Goal: Entertainment & Leisure: Consume media (video, audio)

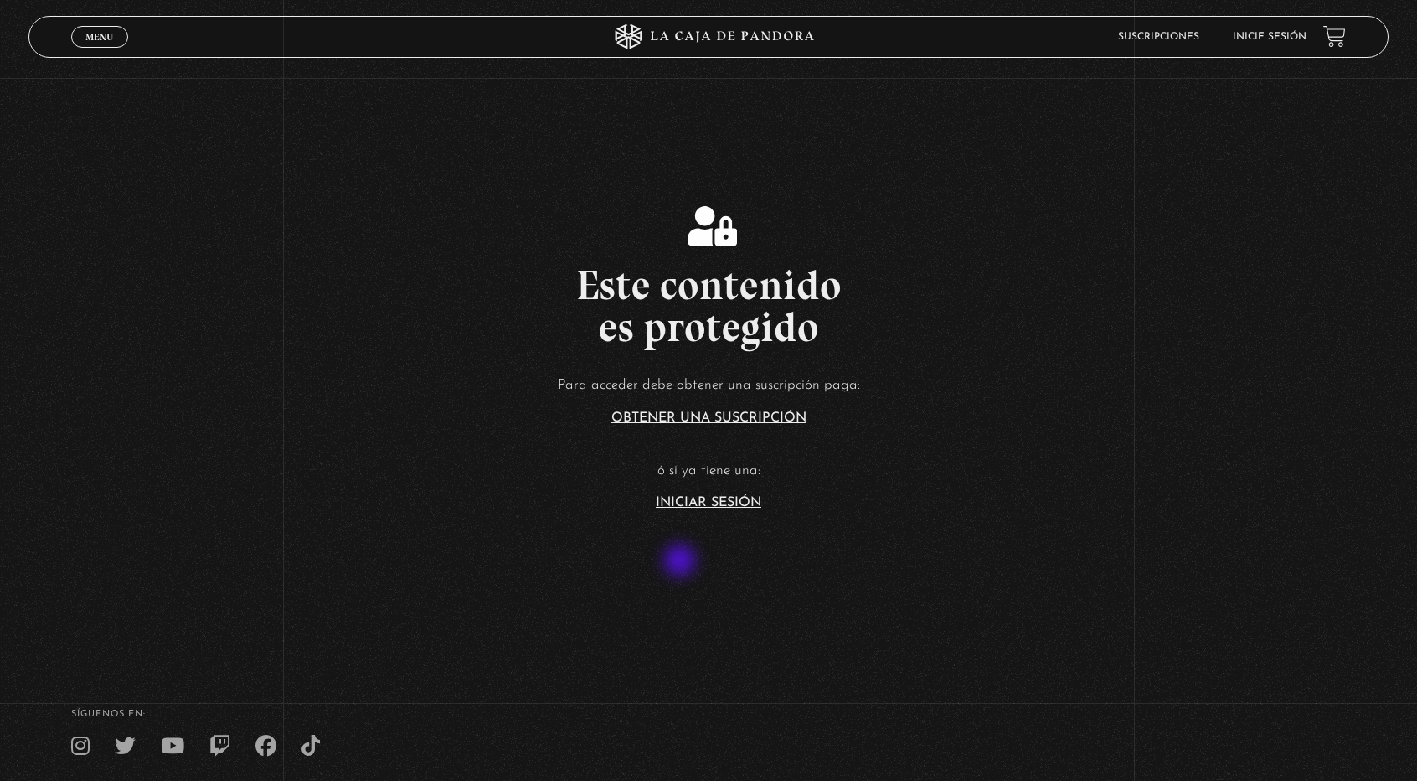
scroll to position [286, 0]
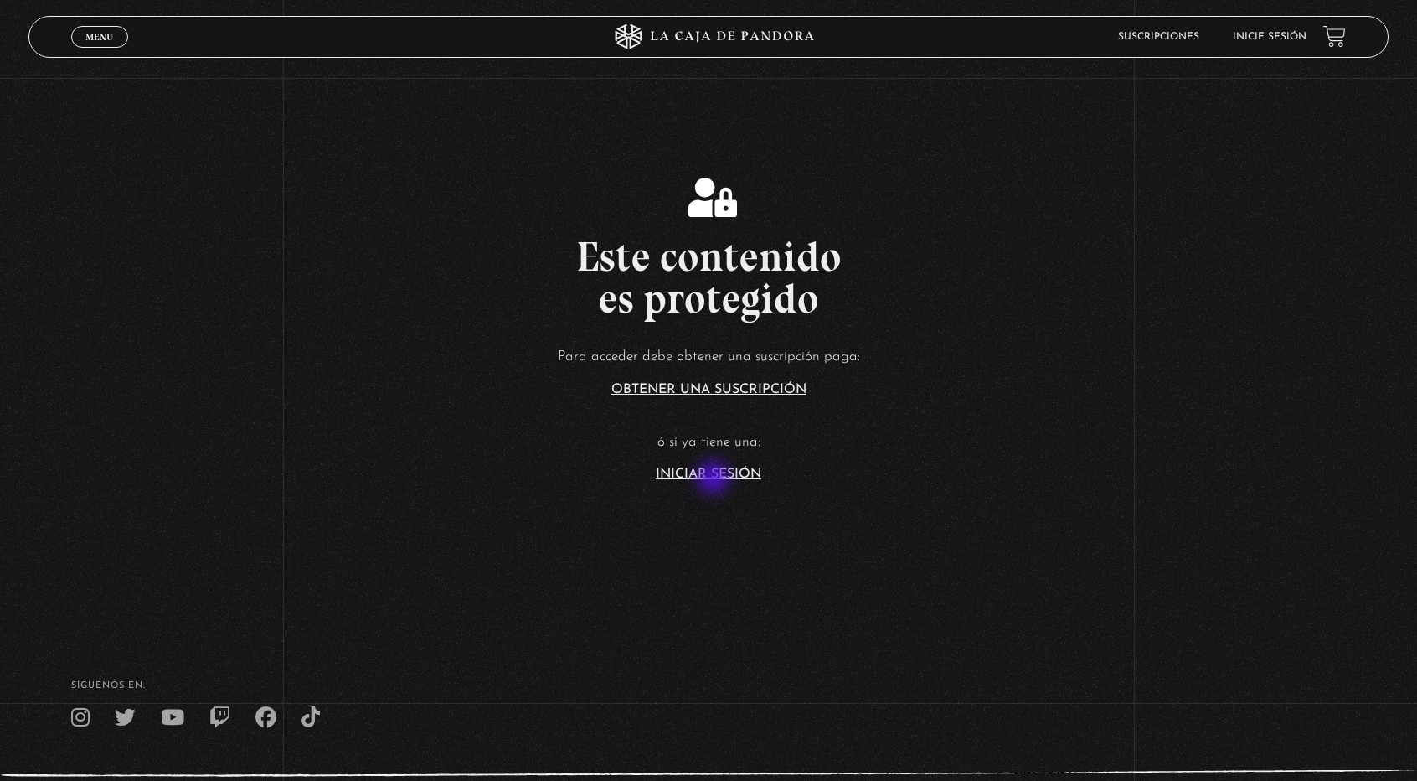
click at [715, 479] on link "Iniciar Sesión" at bounding box center [709, 473] width 106 height 13
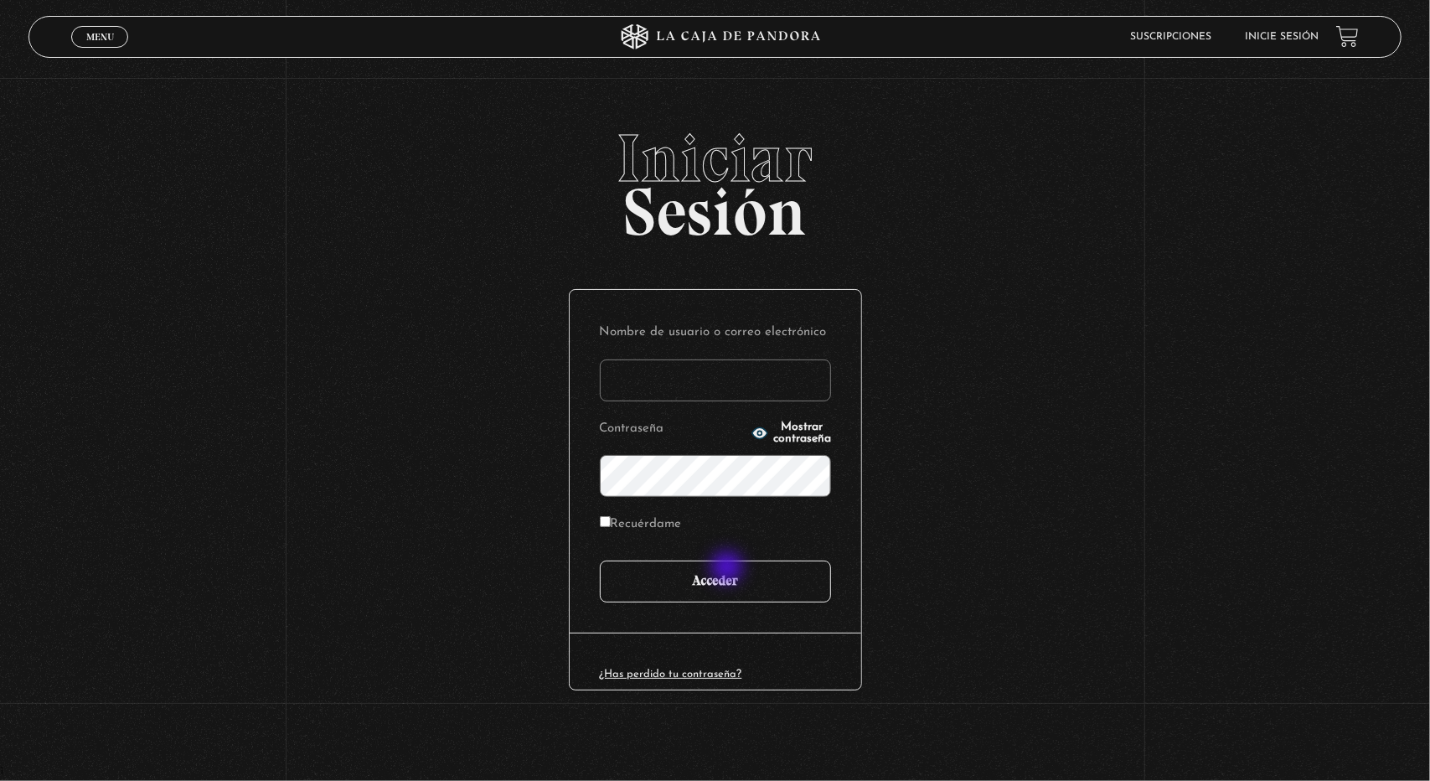
type input "luvidane07@gmail.com"
click at [729, 569] on input "Acceder" at bounding box center [715, 581] width 231 height 42
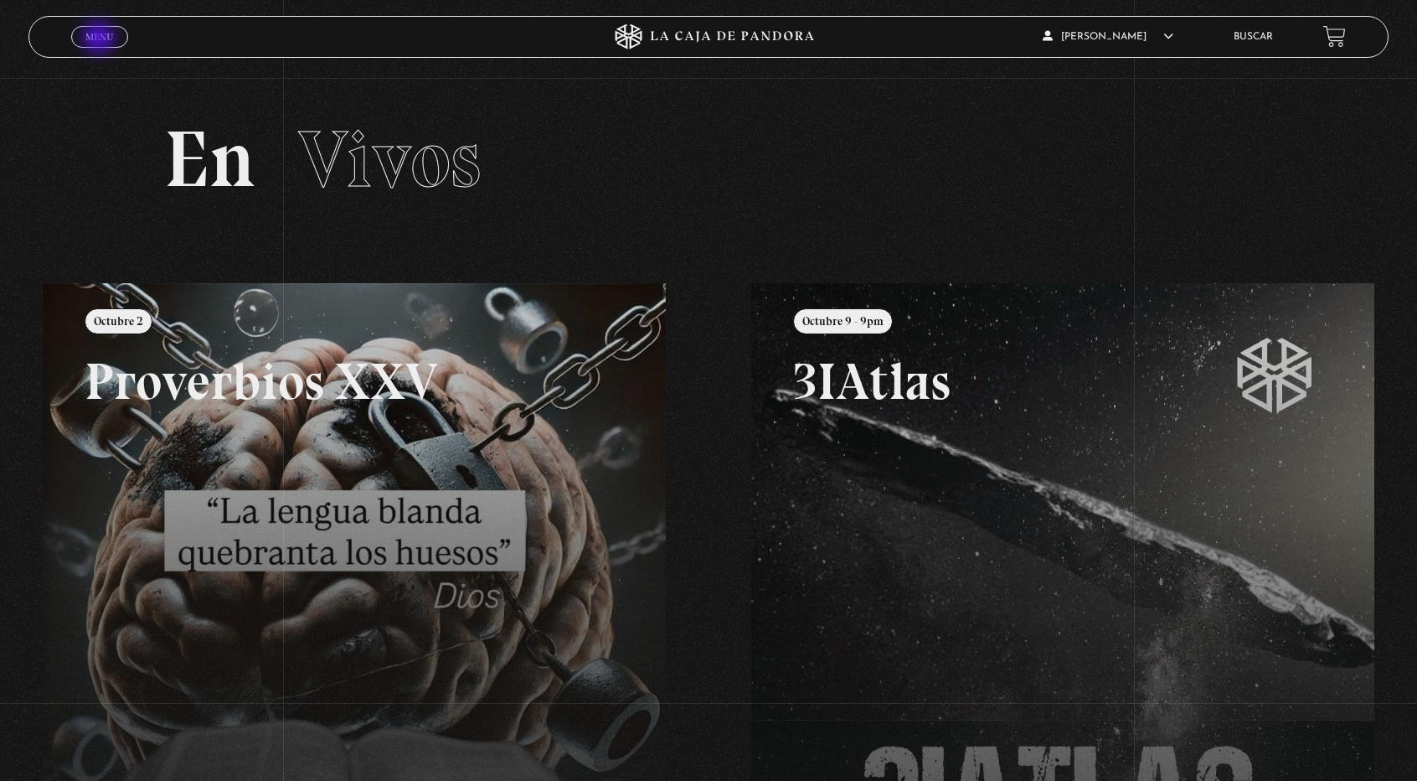
click at [101, 39] on span "Menu" at bounding box center [99, 37] width 28 height 10
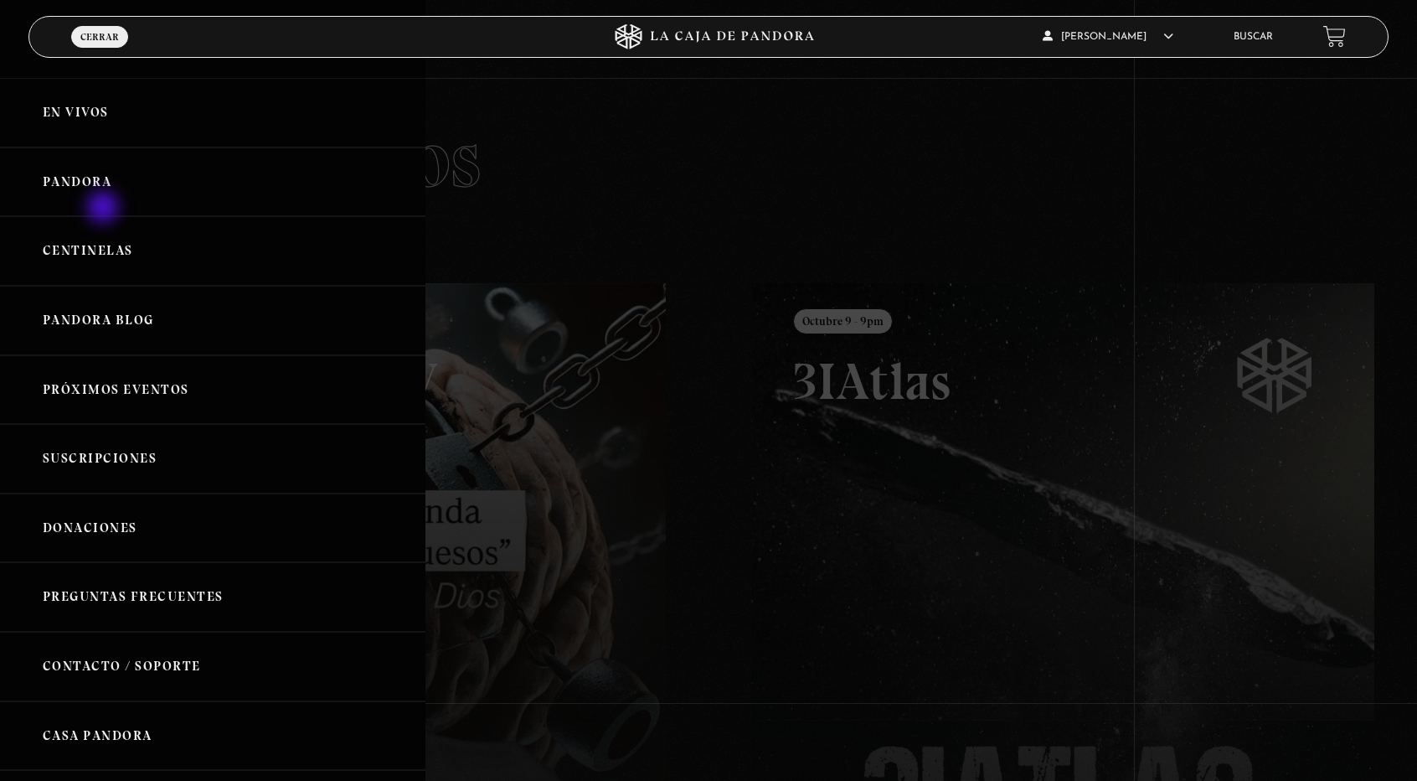
click at [105, 209] on link "Pandora" at bounding box center [213, 182] width 426 height 70
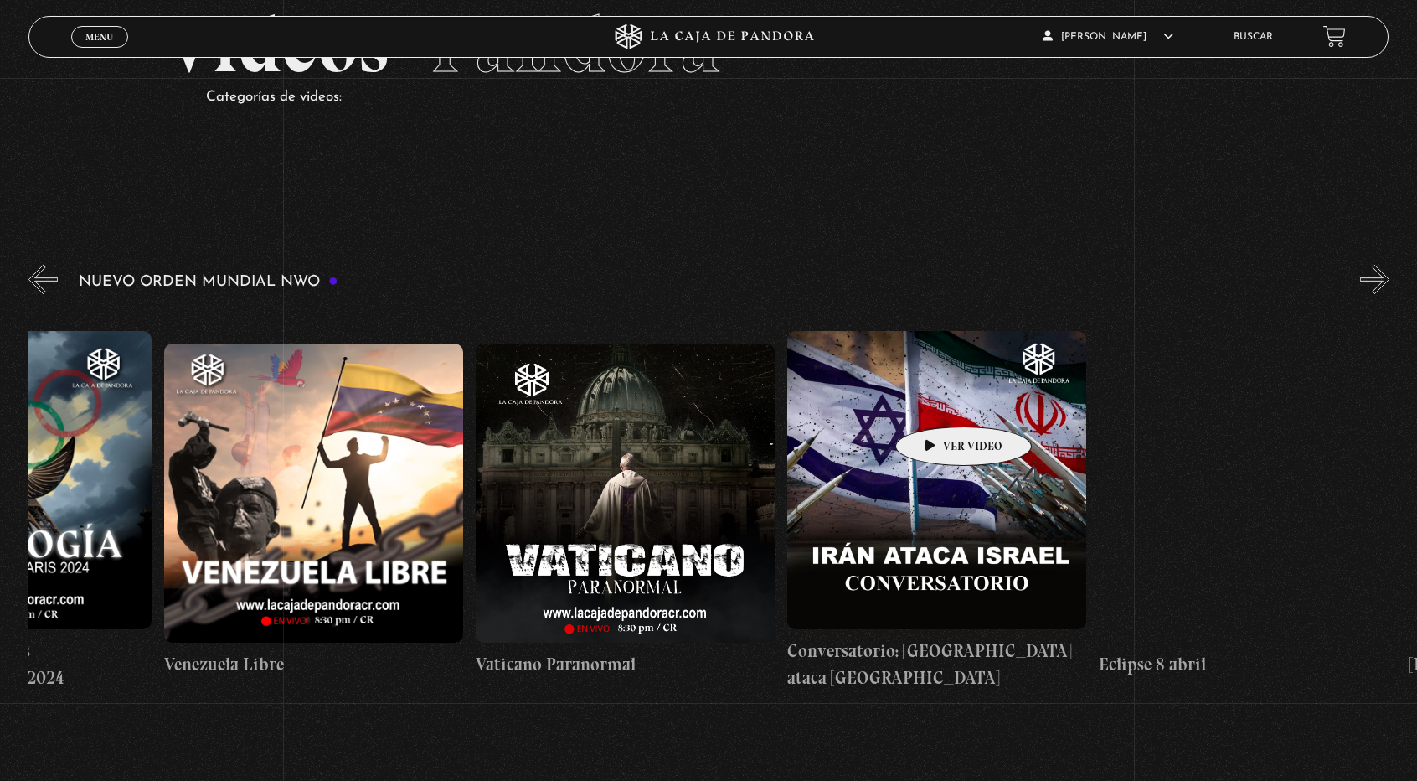
scroll to position [0, 4851]
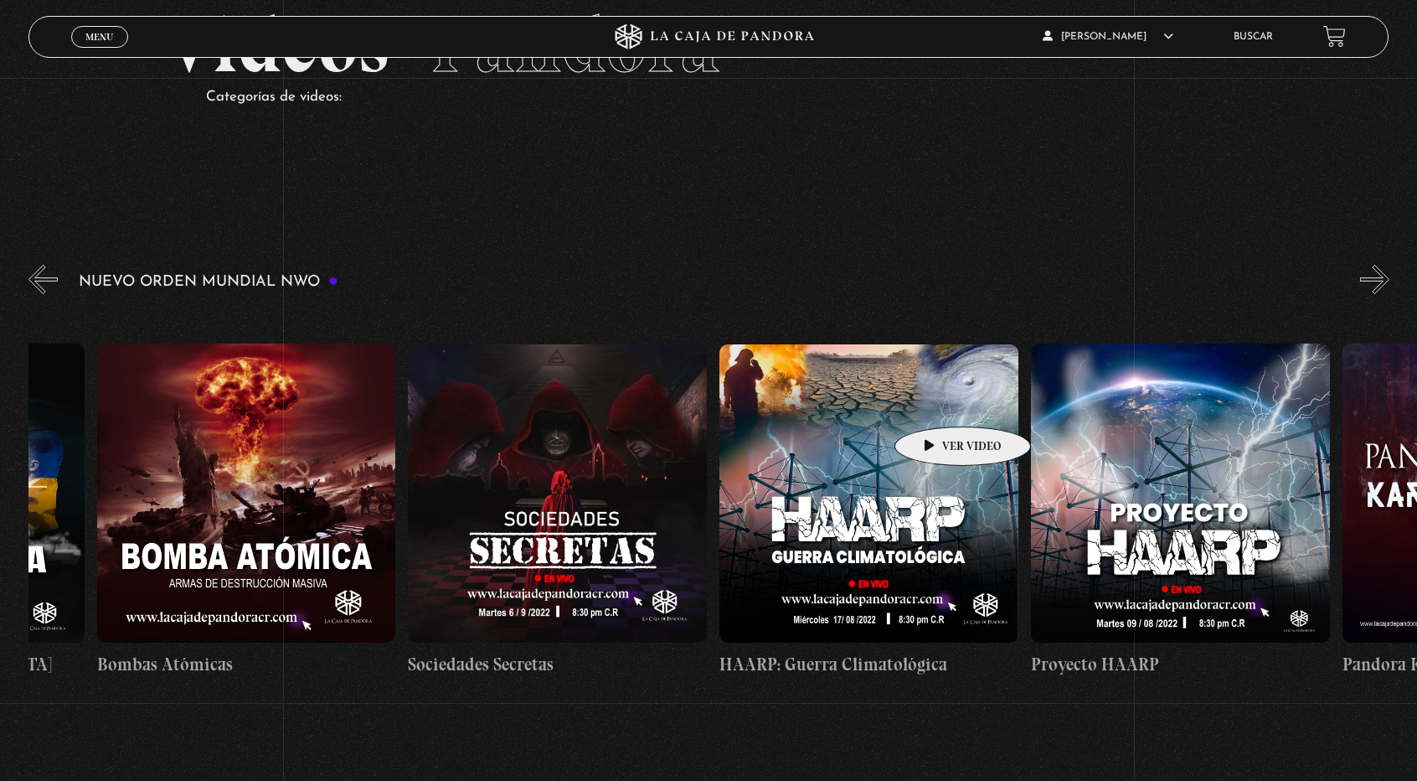
click at [937, 401] on figure at bounding box center [869, 493] width 299 height 299
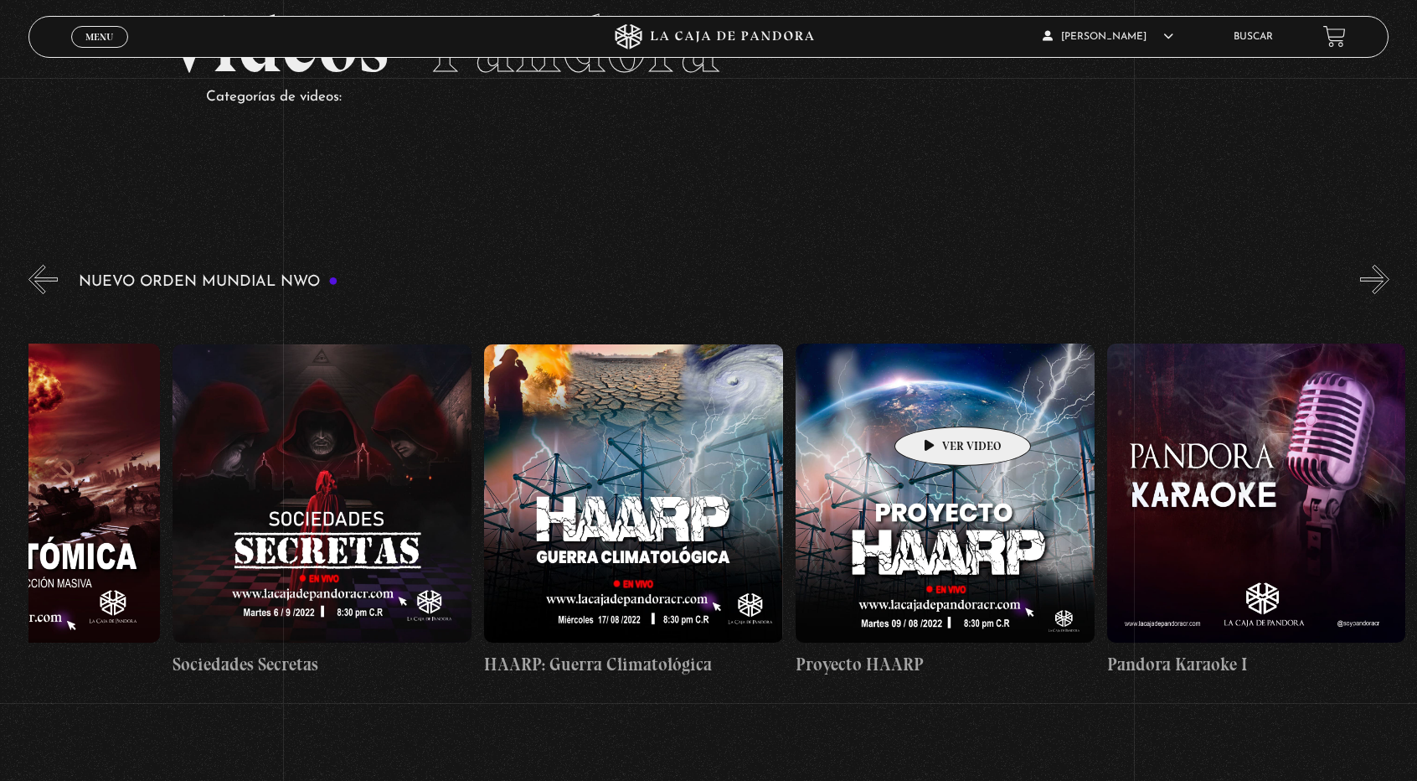
scroll to position [0, 14817]
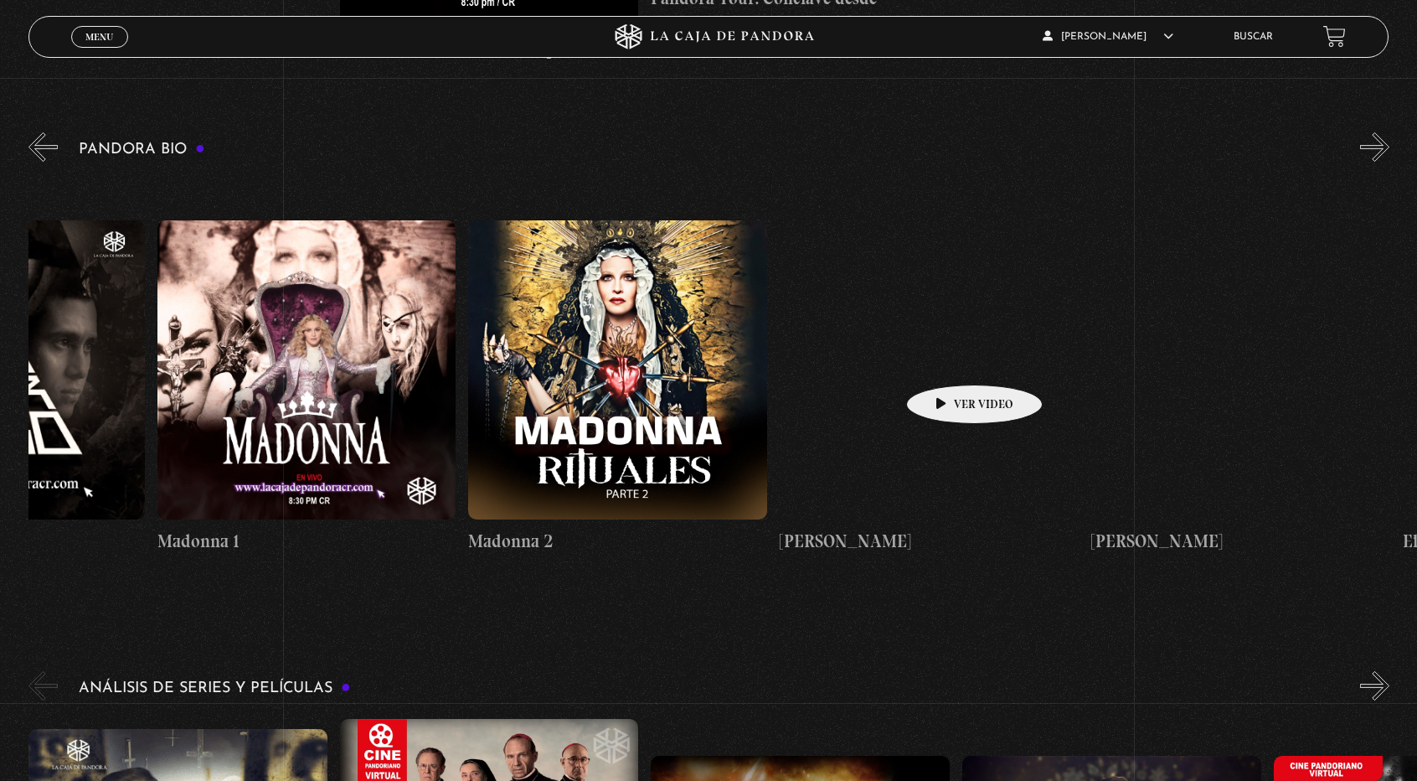
scroll to position [0, 1742]
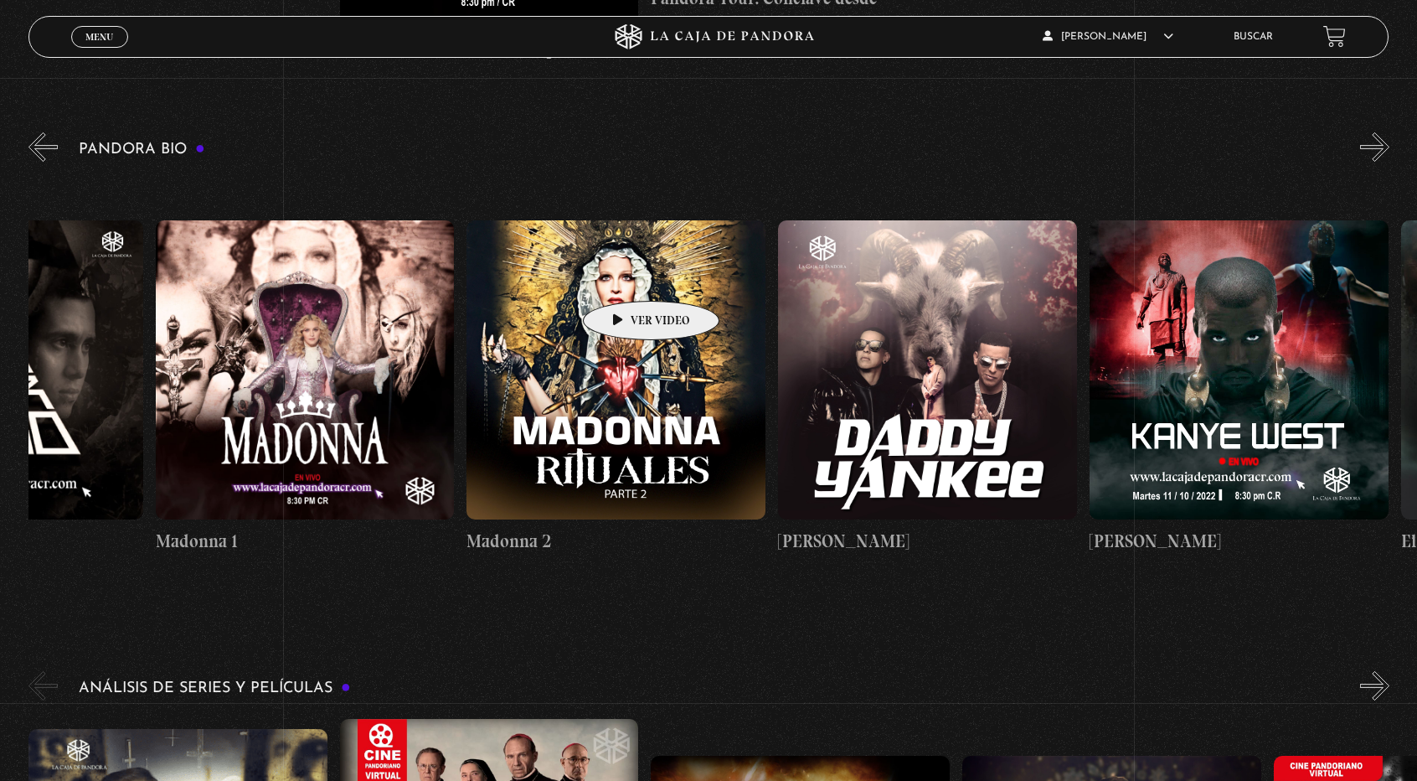
click at [625, 276] on figure at bounding box center [616, 369] width 299 height 299
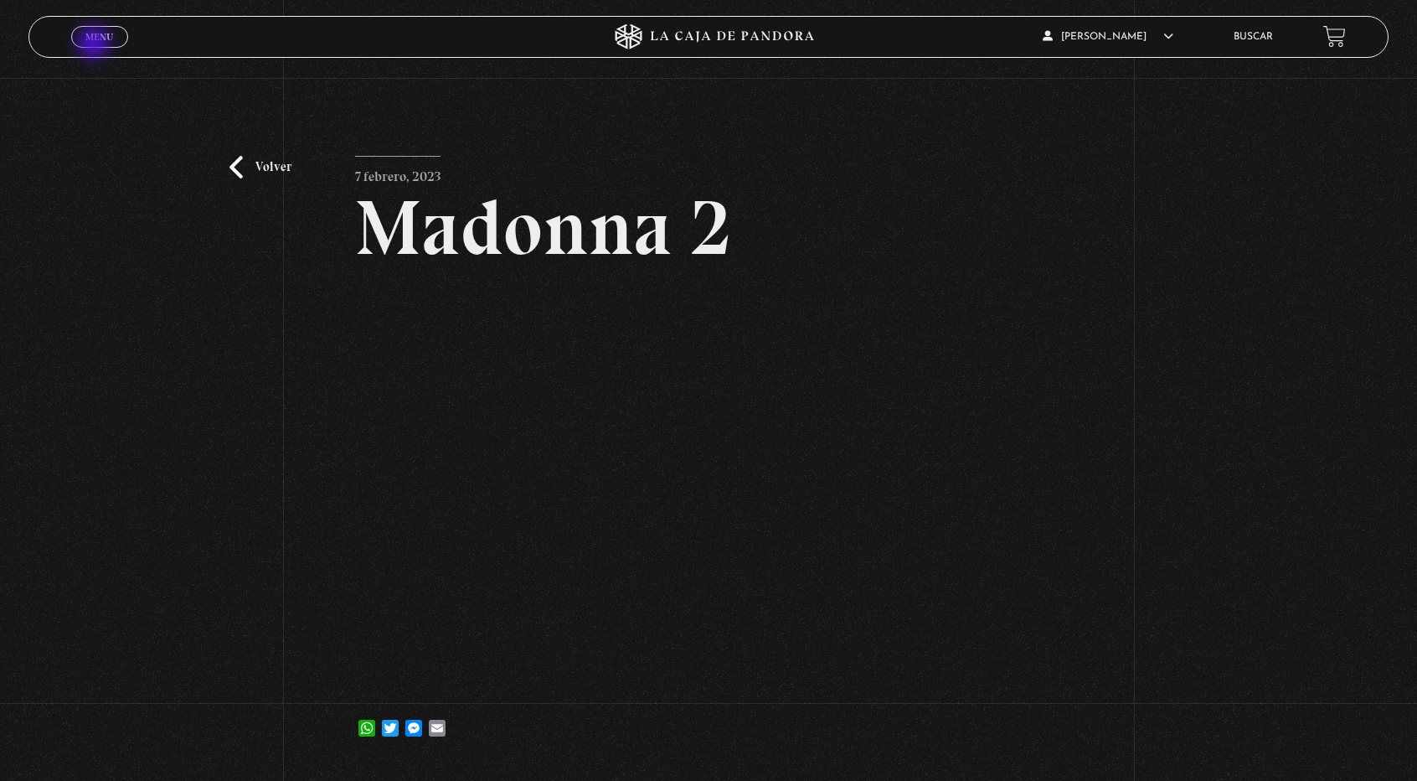
click at [95, 44] on link "Menu Cerrar" at bounding box center [99, 37] width 57 height 22
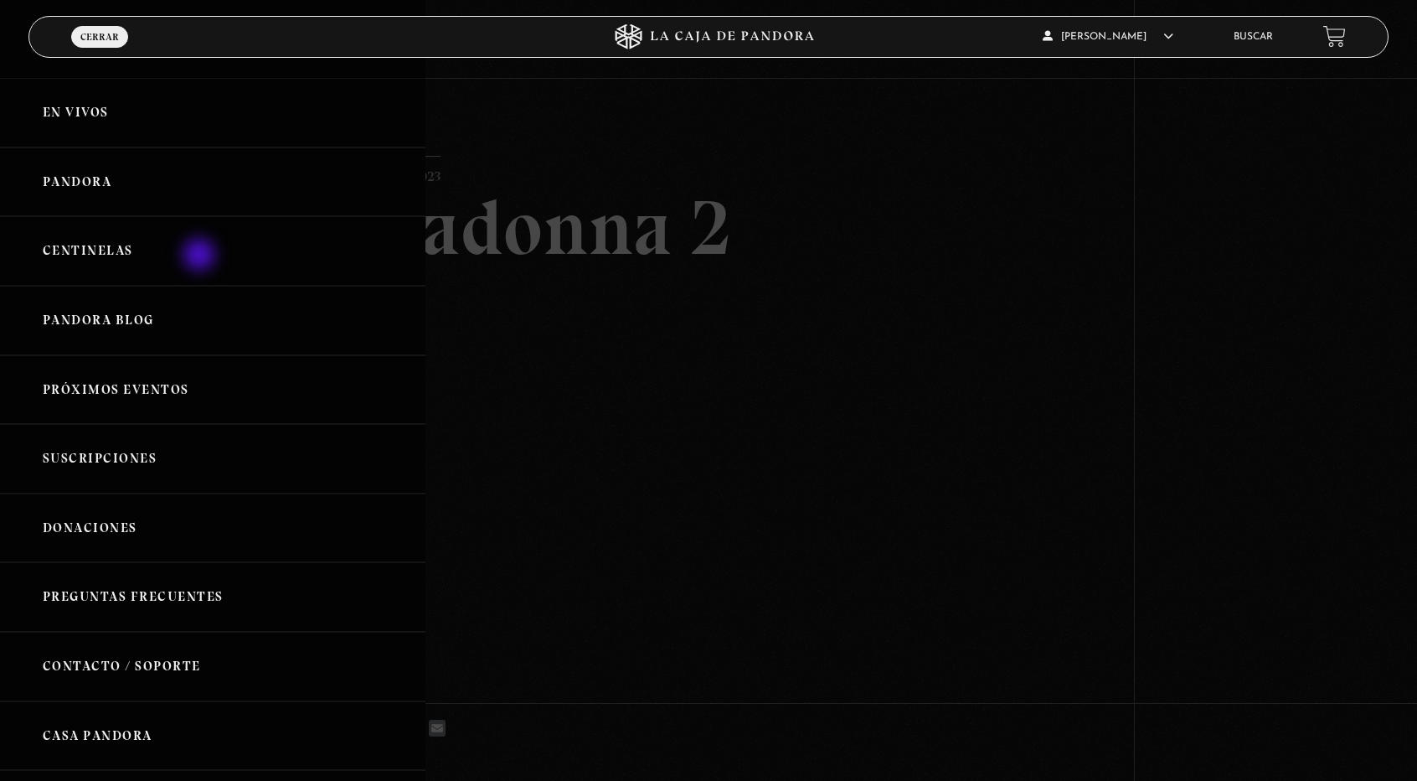
click at [202, 255] on link "Centinelas" at bounding box center [213, 251] width 426 height 70
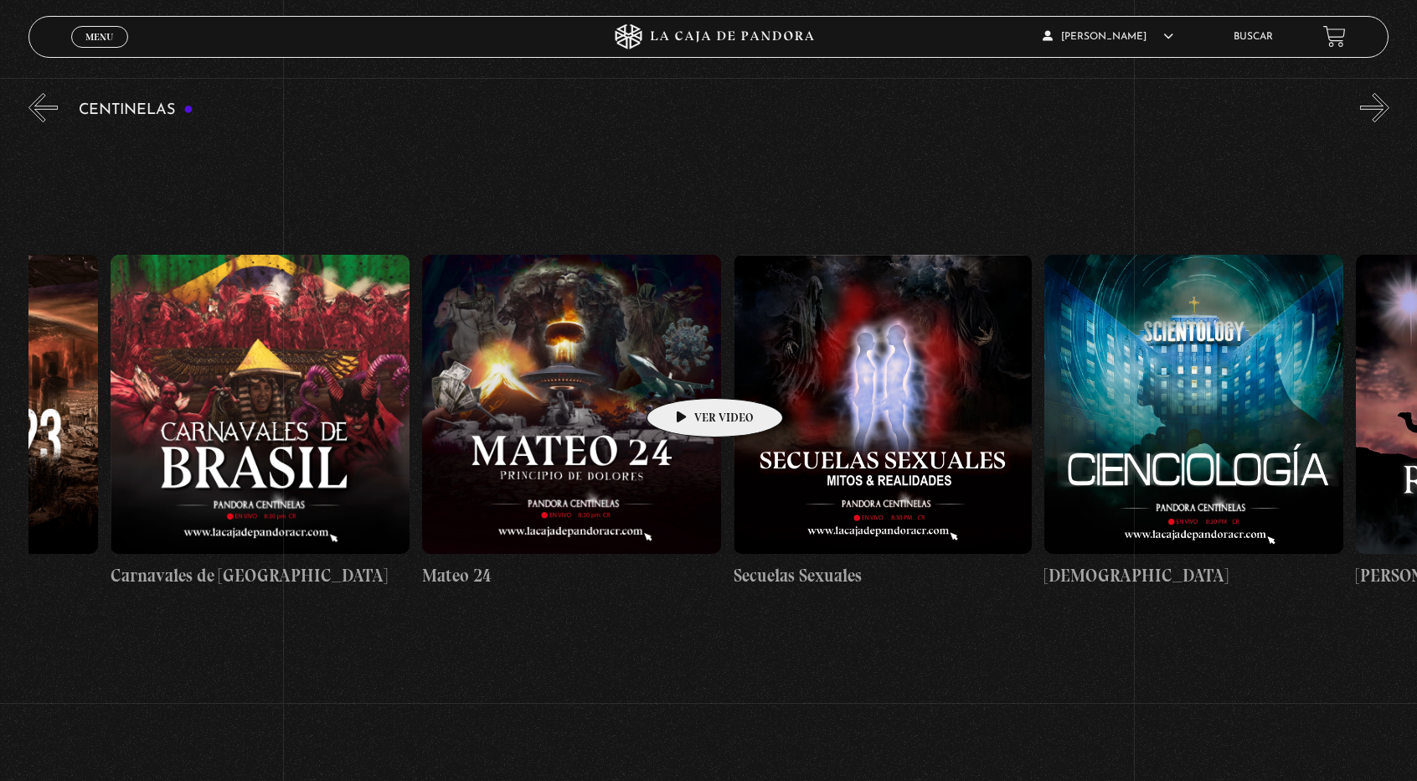
scroll to position [0, 13933]
click at [563, 323] on figure at bounding box center [571, 404] width 299 height 299
